Goal: Answer question/provide support

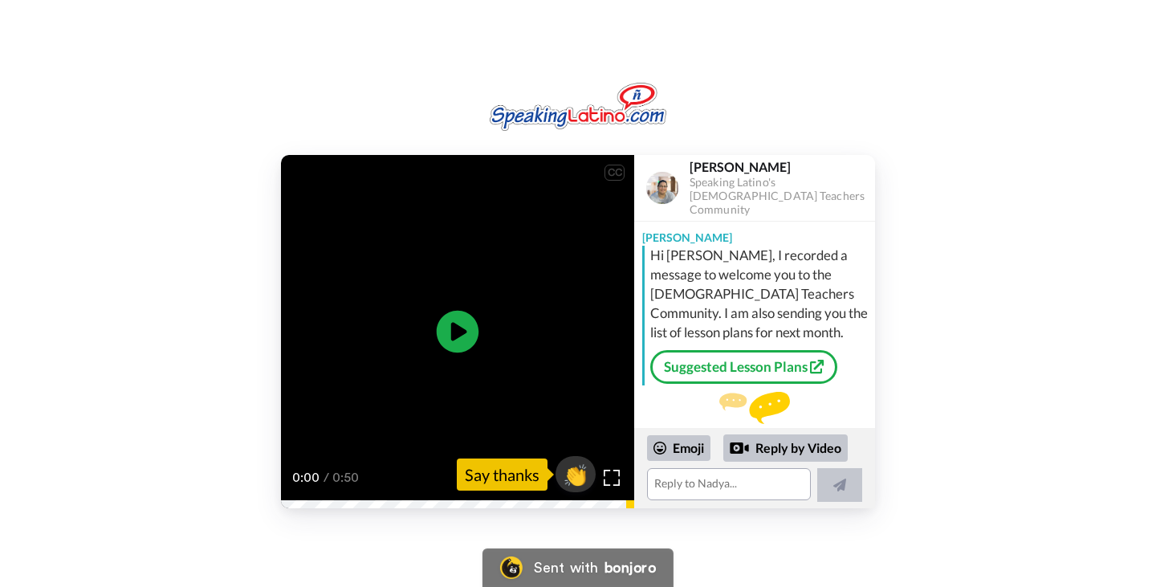
click at [461, 334] on icon "Play/Pause" at bounding box center [458, 332] width 43 height 76
click at [667, 448] on div "Emoji" at bounding box center [678, 448] width 63 height 26
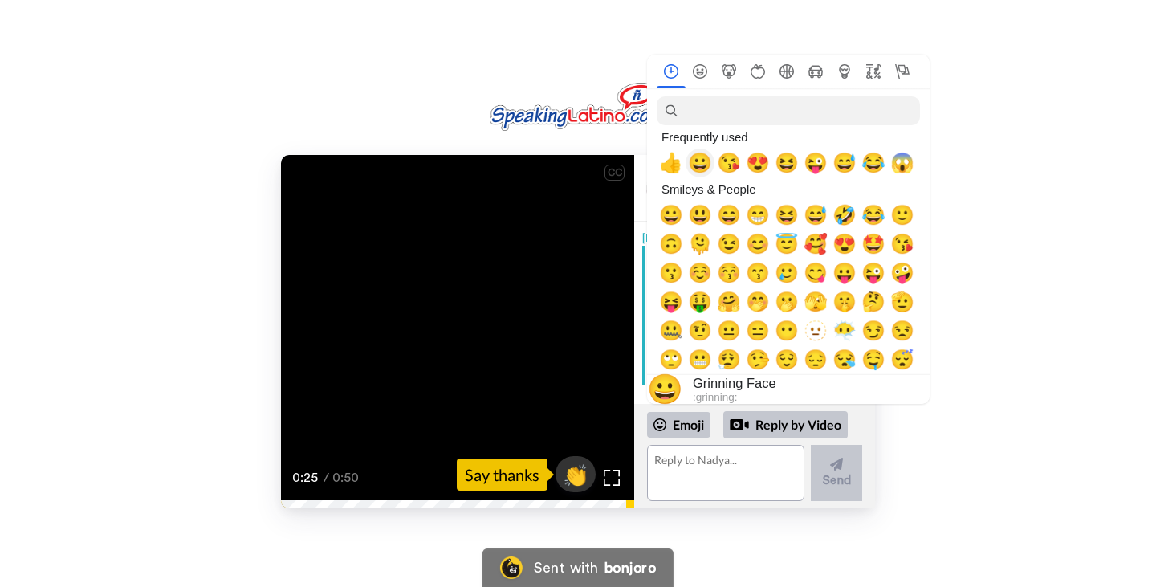
click at [695, 167] on span "😀" at bounding box center [700, 163] width 24 height 22
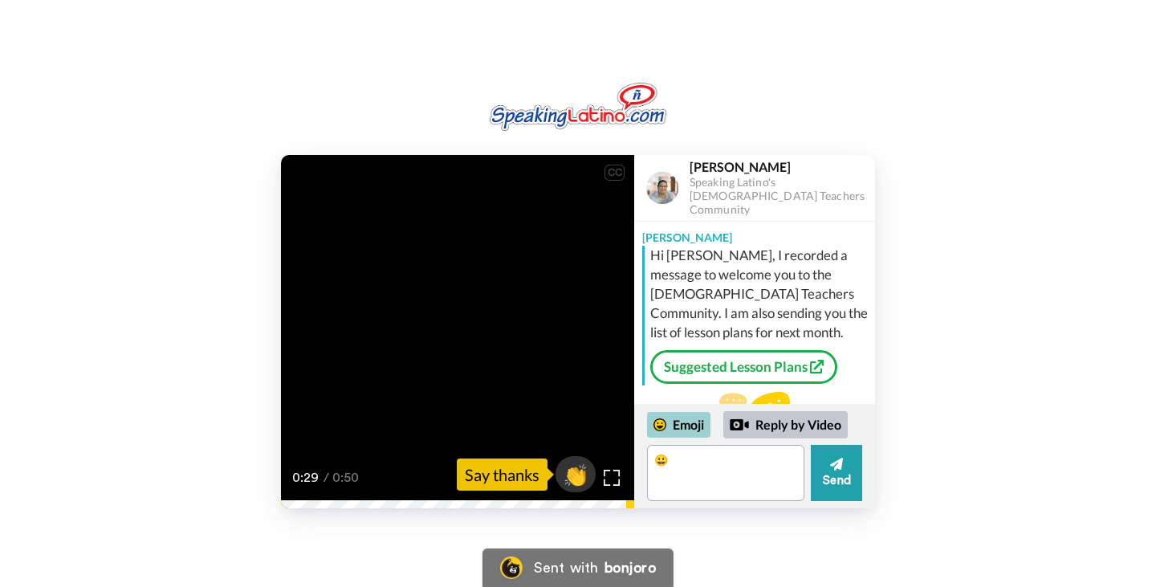
click at [692, 430] on div "Emoji" at bounding box center [678, 425] width 63 height 26
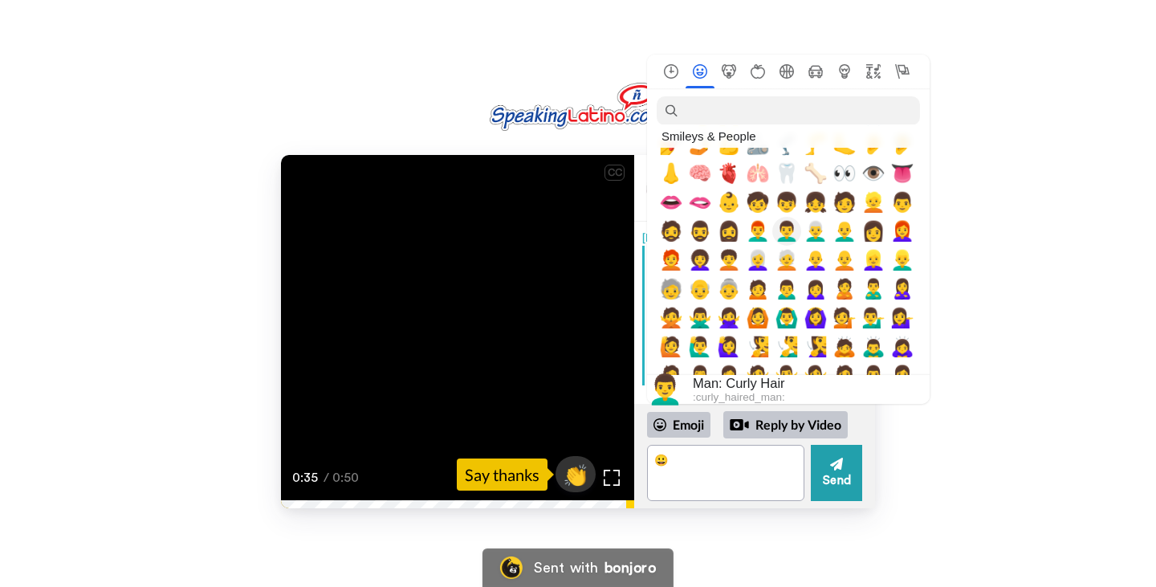
scroll to position [401, 0]
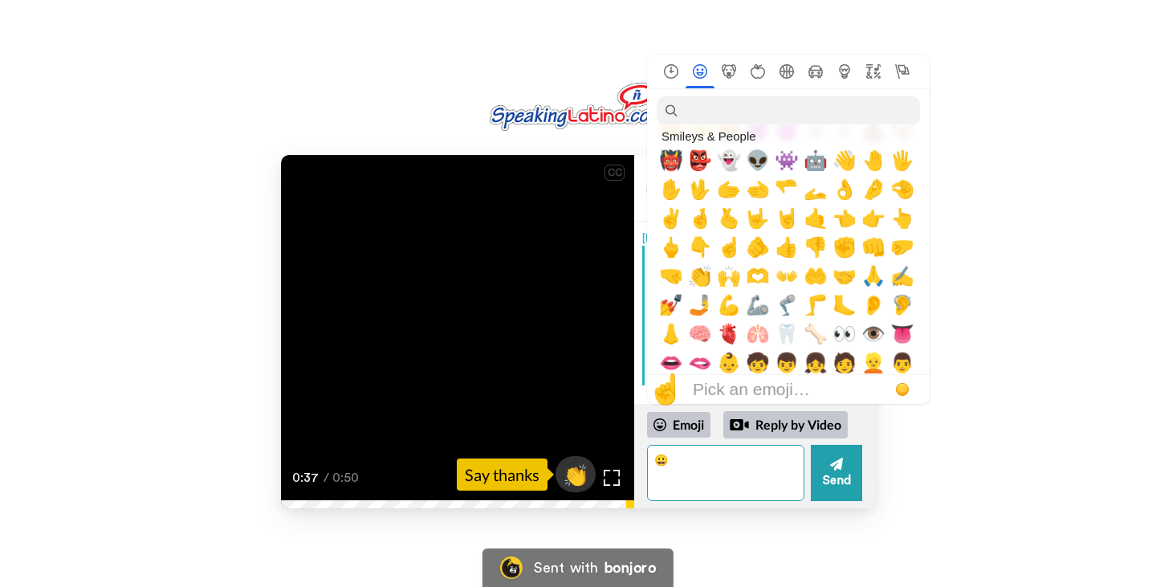
click at [695, 458] on textarea "😀" at bounding box center [725, 473] width 157 height 56
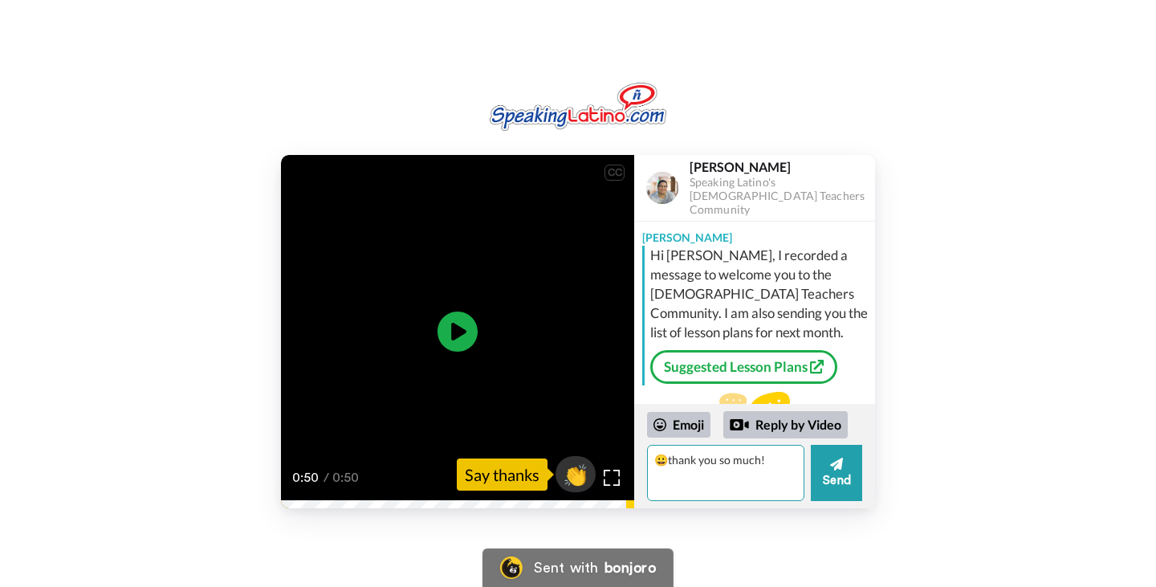
type textarea "😀thank you so much!"
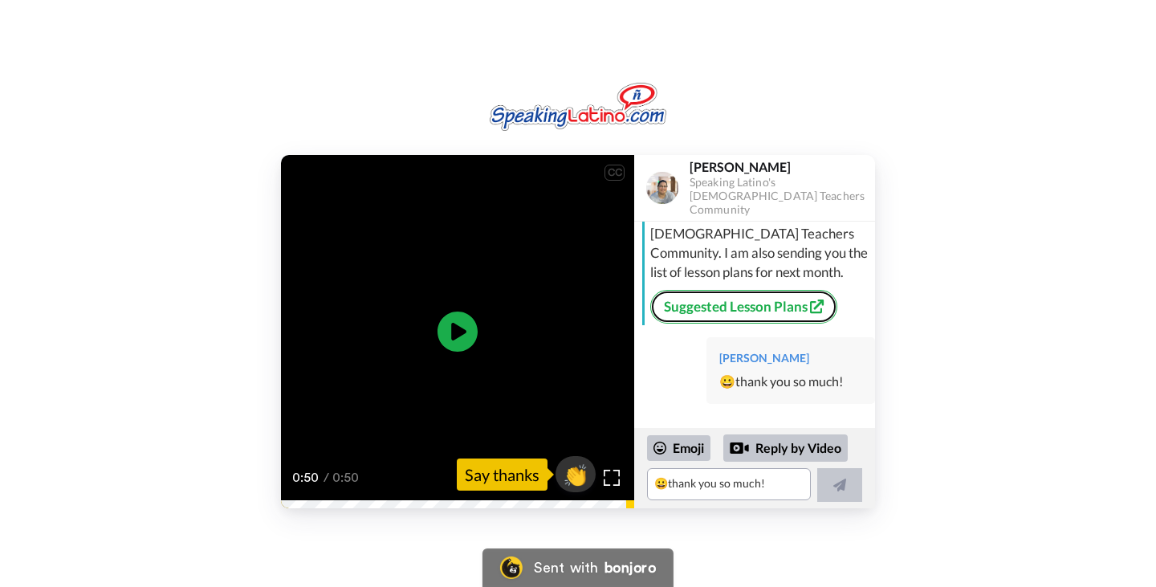
scroll to position [57, 0]
click at [770, 280] on div "Hi [PERSON_NAME], I recorded a message to welcome you to the [DEMOGRAPHIC_DATA]…" at bounding box center [756, 259] width 229 height 140
click at [764, 307] on link "Suggested Lesson Plans" at bounding box center [743, 310] width 187 height 34
click at [787, 309] on link "Suggested Lesson Plans" at bounding box center [743, 310] width 187 height 34
